Goal: Task Accomplishment & Management: Complete application form

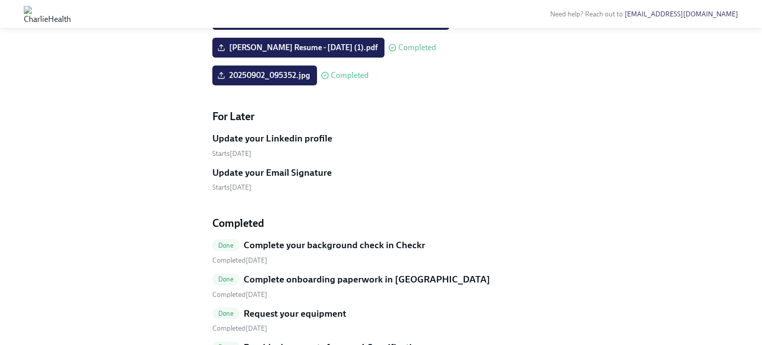
scroll to position [377, 0]
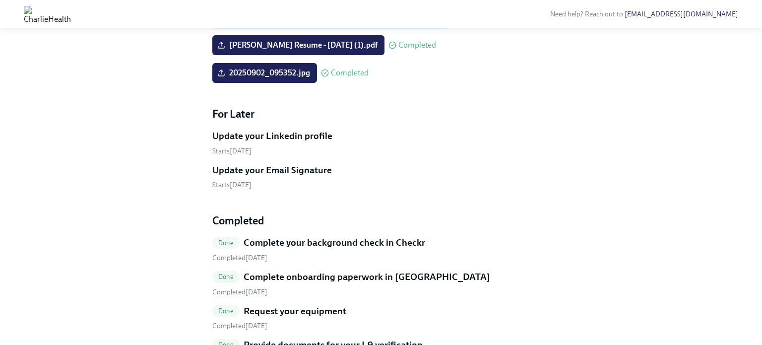
click at [316, 22] on span "Upload a headshot (A simple clear photo -for internal use only)" at bounding box center [330, 17] width 223 height 10
click at [0, 0] on input "Upload a headshot (A simple clear photo -for internal use only)" at bounding box center [0, 0] width 0 height 0
click at [314, 22] on span "Upload a headshot (A simple clear photo -for internal use only)" at bounding box center [330, 17] width 223 height 10
click at [0, 0] on input "Upload a headshot (A simple clear photo -for internal use only)" at bounding box center [0, 0] width 0 height 0
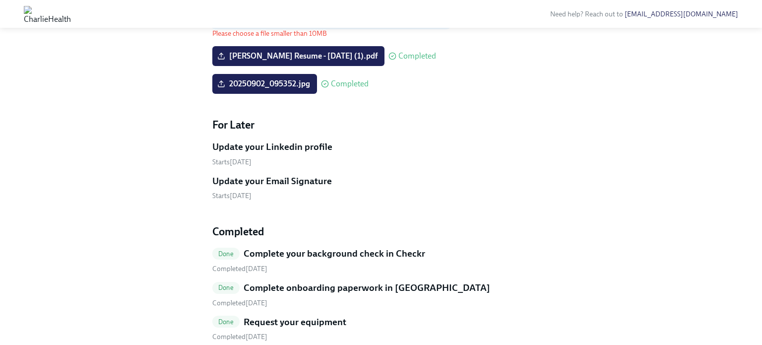
click at [294, 22] on span "Upload a headshot (A simple clear photo -for internal use only)" at bounding box center [330, 17] width 223 height 10
click at [0, 0] on input "Upload a headshot (A simple clear photo -for internal use only)" at bounding box center [0, 0] width 0 height 0
click at [263, 22] on span "Upload a headshot (A simple clear photo -for internal use only)" at bounding box center [330, 17] width 223 height 10
click at [0, 0] on input "Upload a headshot (A simple clear photo -for internal use only)" at bounding box center [0, 0] width 0 height 0
click at [301, 22] on span "Upload a headshot (A simple clear photo -for internal use only)" at bounding box center [330, 17] width 223 height 10
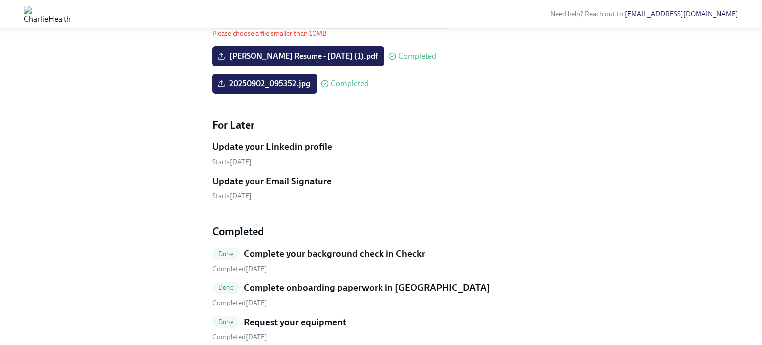
click at [0, 0] on input "Upload a headshot (A simple clear photo -for internal use only)" at bounding box center [0, 0] width 0 height 0
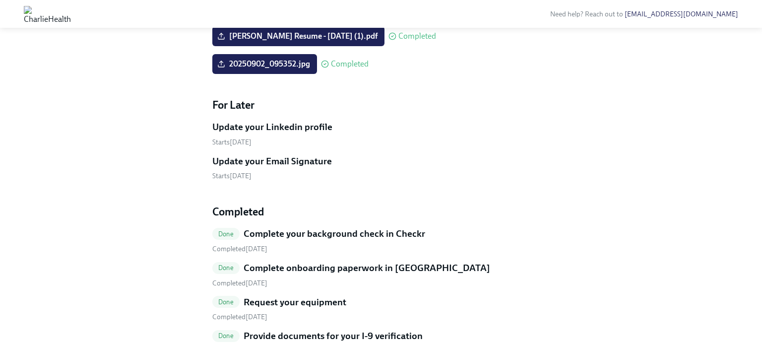
click at [145, 137] on div "Hi [PERSON_NAME]! This is your personal task list for [PERSON_NAME] Health Onbo…" at bounding box center [381, 73] width 730 height 796
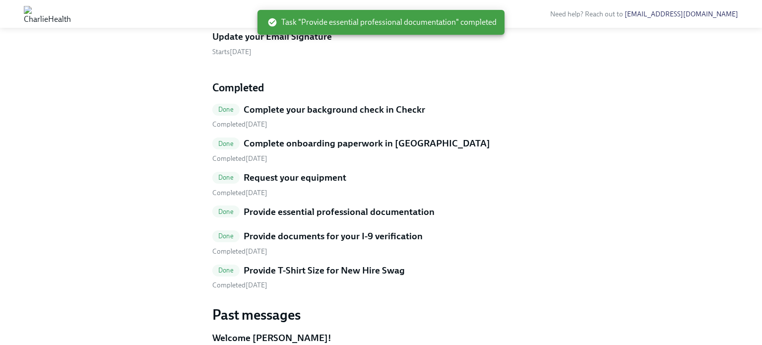
click at [138, 156] on div "Hi [PERSON_NAME]! This is your personal task list for [PERSON_NAME] Health Onbo…" at bounding box center [381, 23] width 730 height 696
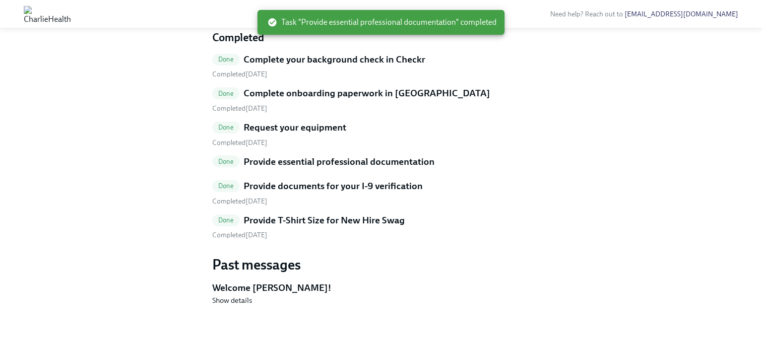
scroll to position [542, 0]
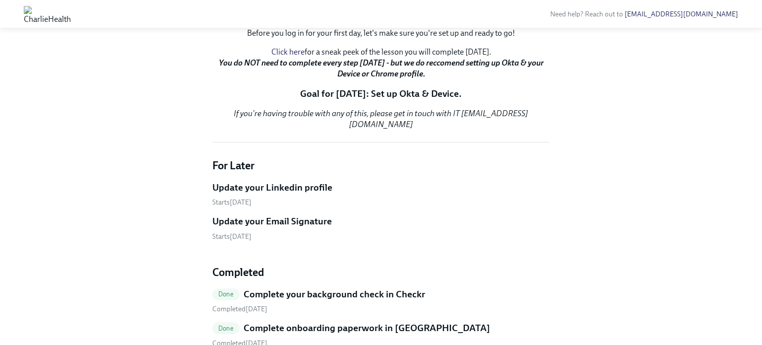
scroll to position [194, 0]
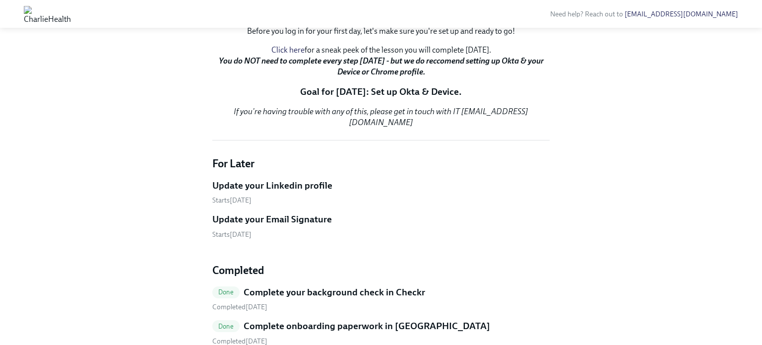
click at [357, 77] on p "Click here for a sneak peek of the lesson you will complete on Monday. You do N…" at bounding box center [380, 61] width 337 height 33
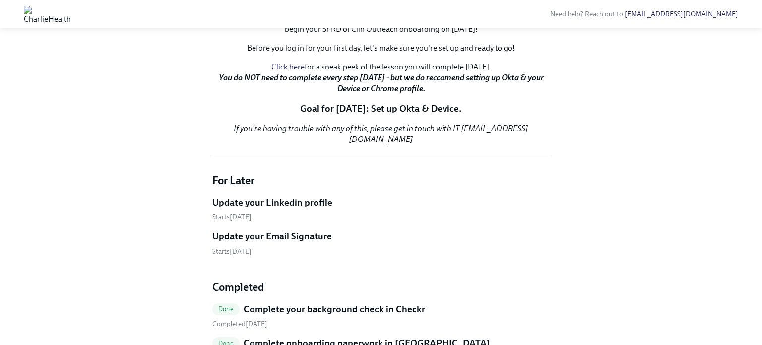
scroll to position [179, 0]
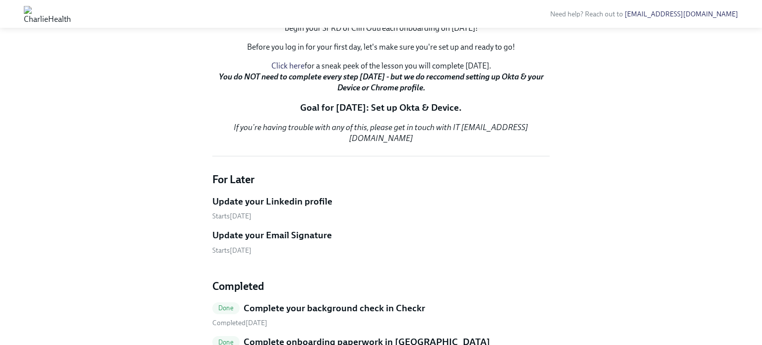
click at [342, 93] on p "Click here for a sneak peek of the lesson you will complete on Monday. You do N…" at bounding box center [380, 77] width 337 height 33
click at [364, 92] on strong "You do NOT need to complete every step [DATE] - but we do reccomend setting up …" at bounding box center [381, 82] width 325 height 20
click at [376, 92] on strong "You do NOT need to complete every step [DATE] - but we do reccomend setting up …" at bounding box center [381, 82] width 325 height 20
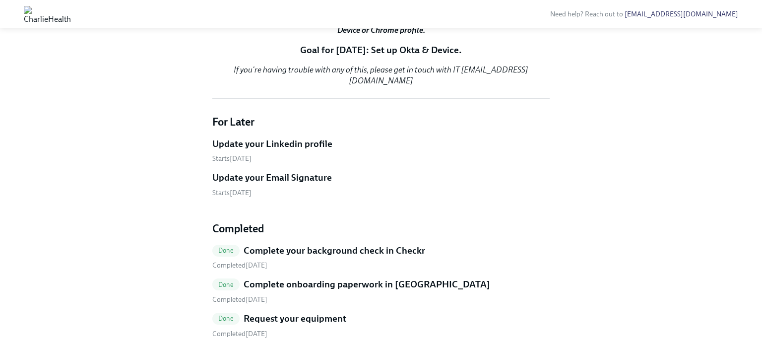
scroll to position [238, 0]
